Goal: Task Accomplishment & Management: Use online tool/utility

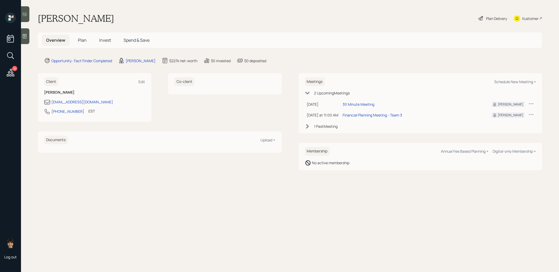
click at [82, 40] on span "Plan" at bounding box center [82, 40] width 9 height 6
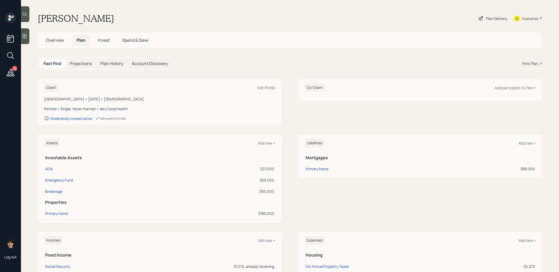
click at [526, 62] on div "Print Plan" at bounding box center [530, 64] width 16 height 6
